Goal: Task Accomplishment & Management: Complete application form

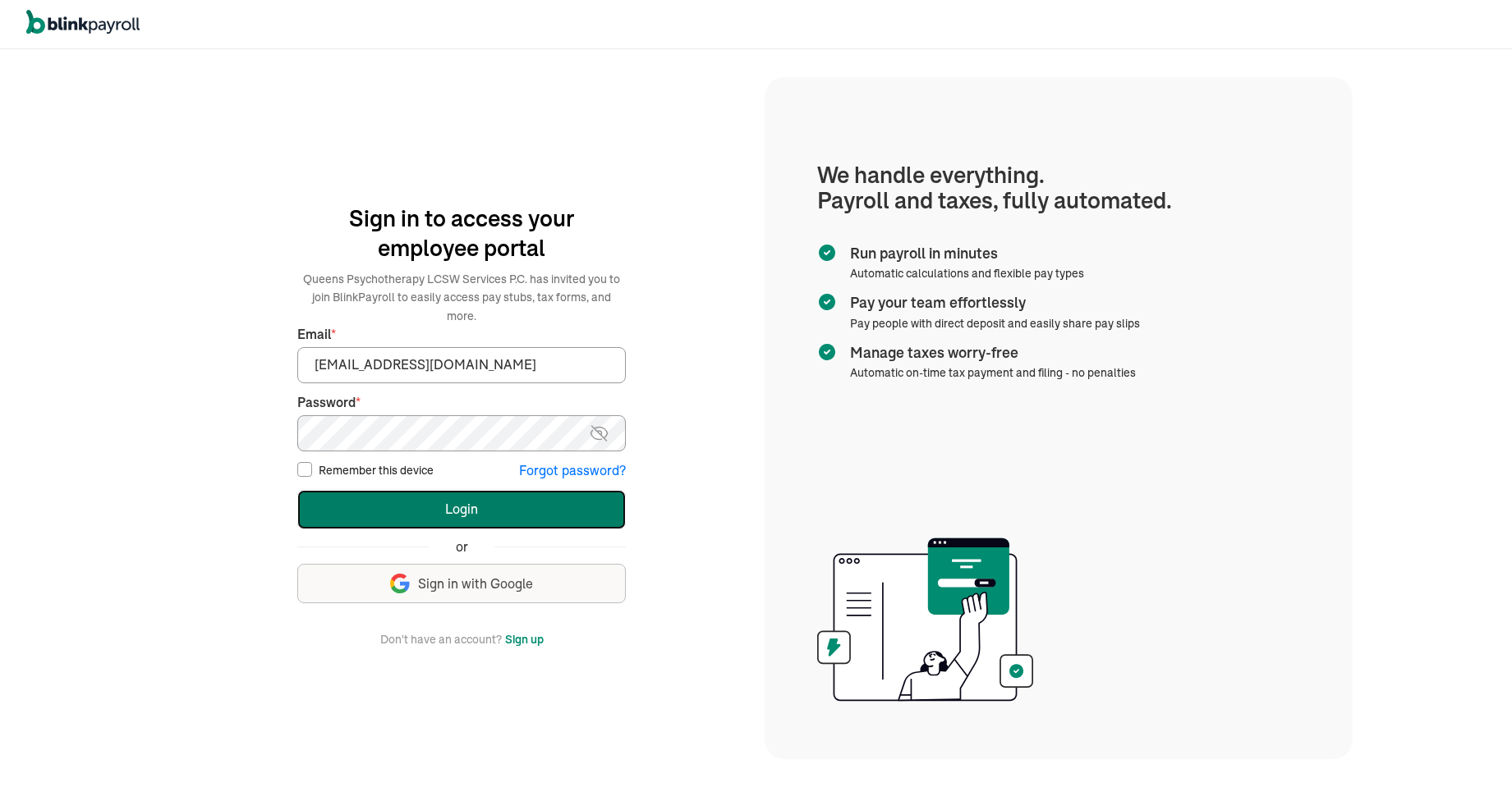
click at [471, 494] on button "Login" at bounding box center [462, 510] width 329 height 39
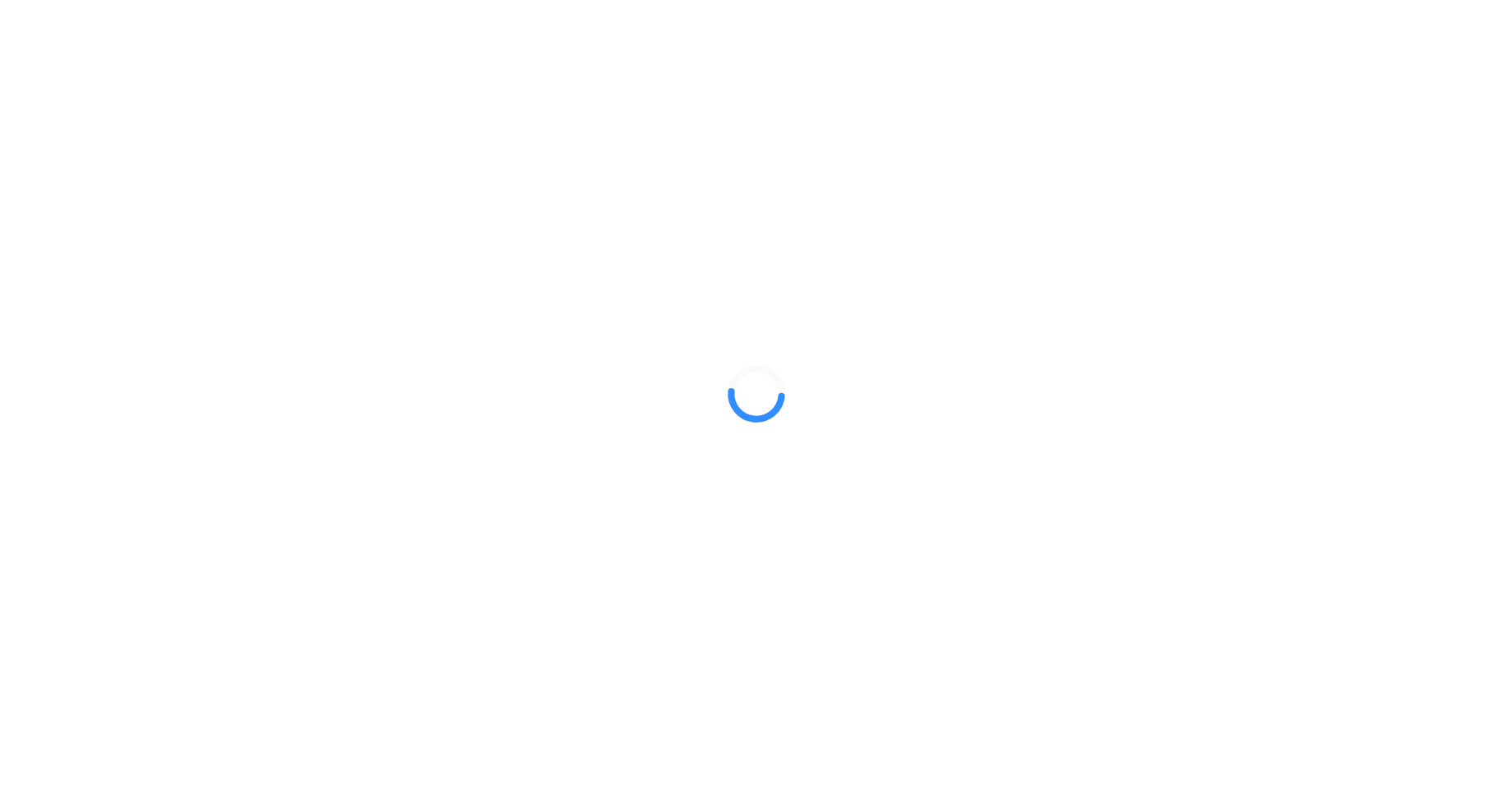
click at [746, 407] on icon at bounding box center [755, 406] width 53 height 29
